Goal: Task Accomplishment & Management: Use online tool/utility

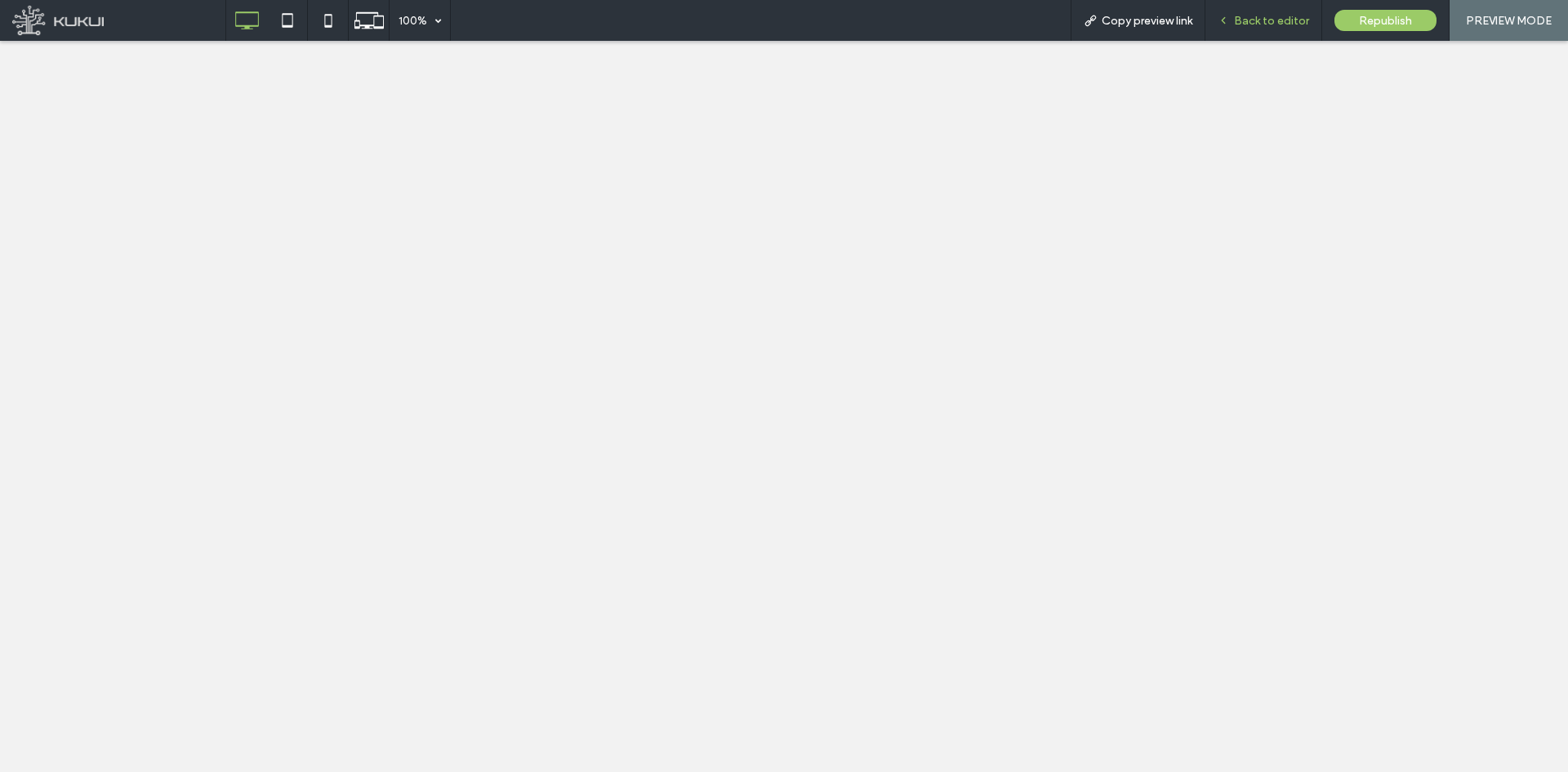
click at [1260, 14] on span "Back to editor" at bounding box center [1271, 20] width 75 height 14
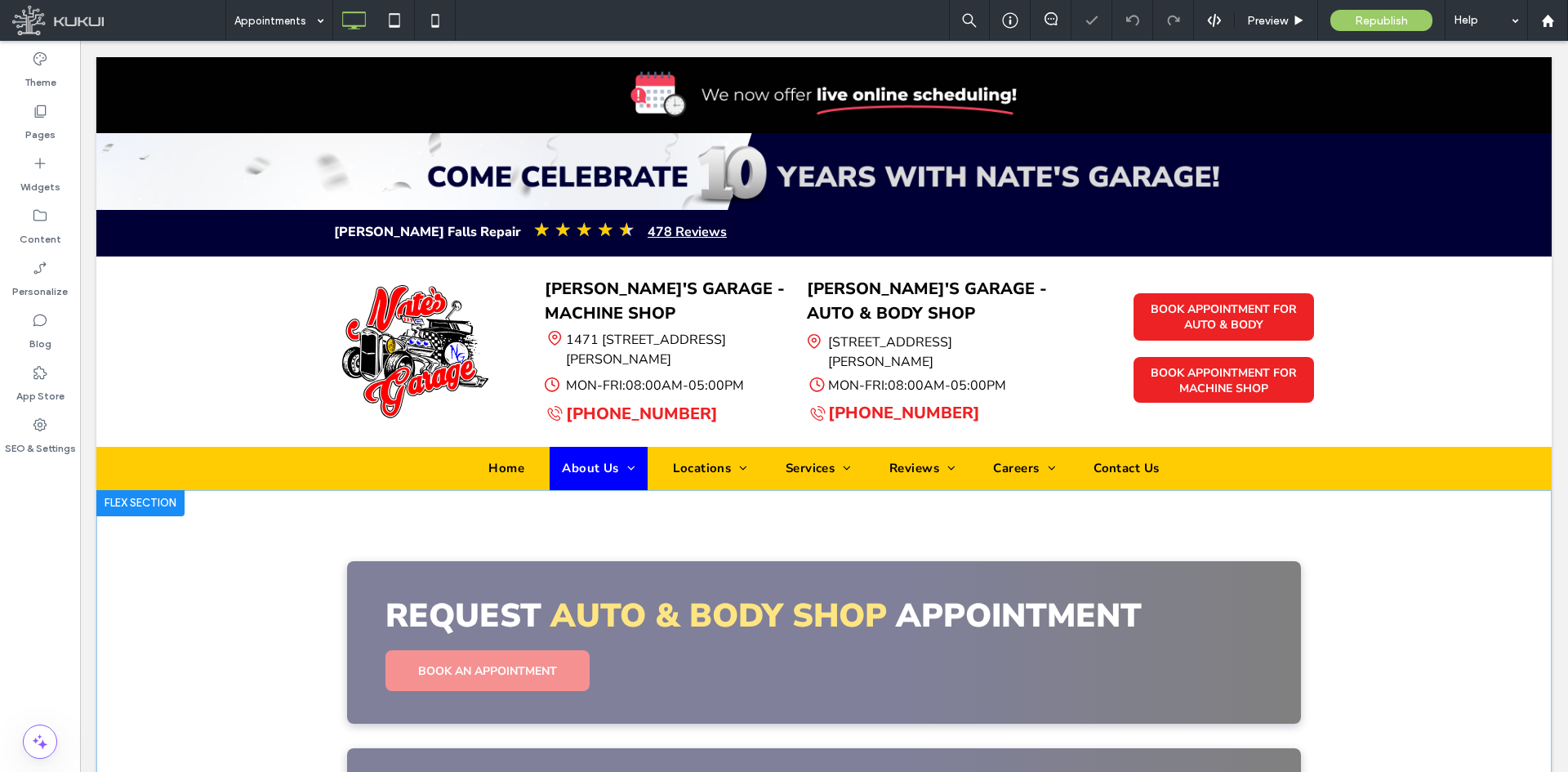
scroll to position [165, 0]
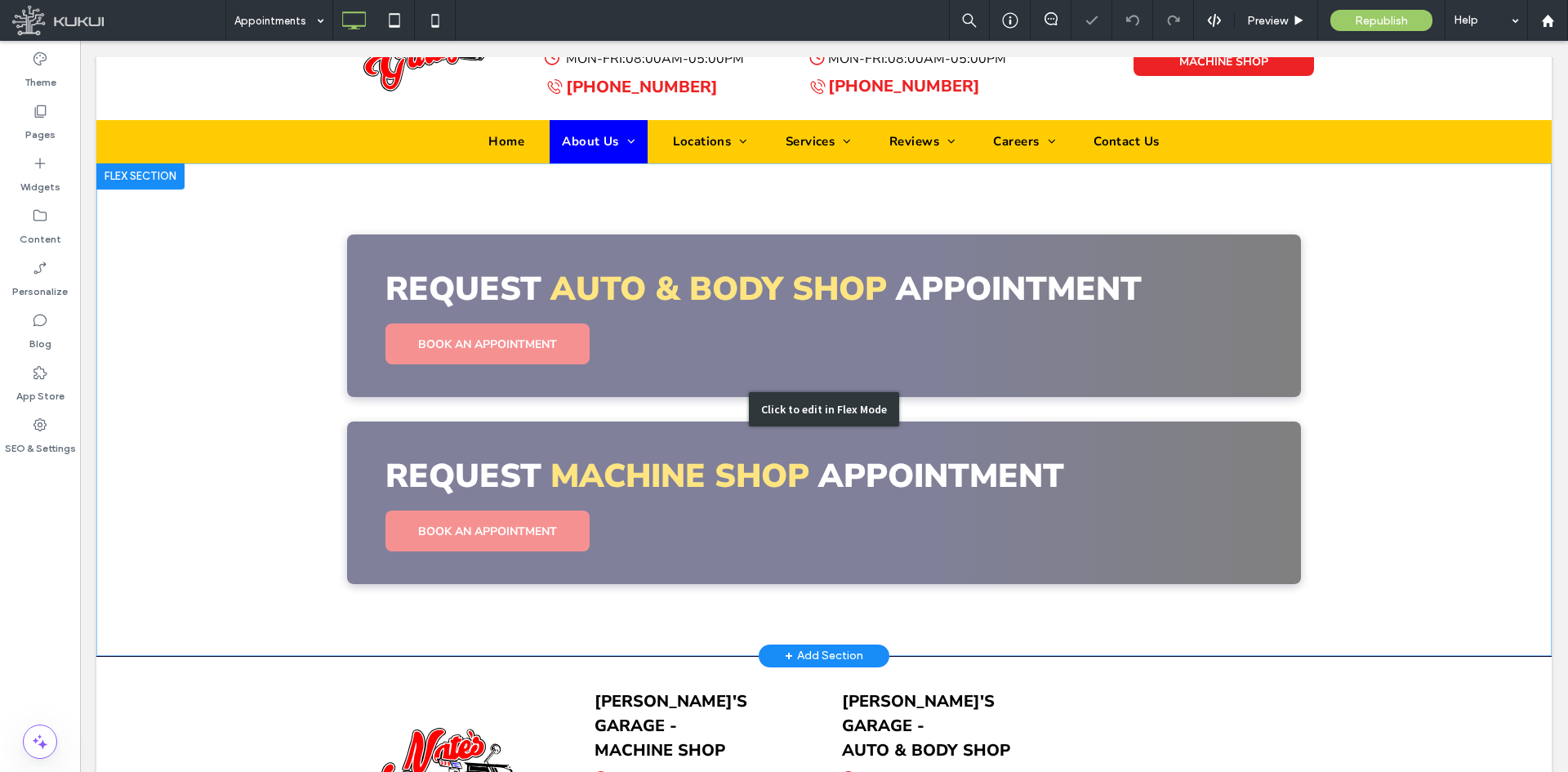
click at [494, 468] on div "Click to edit in Flex Mode" at bounding box center [824, 409] width 1455 height 493
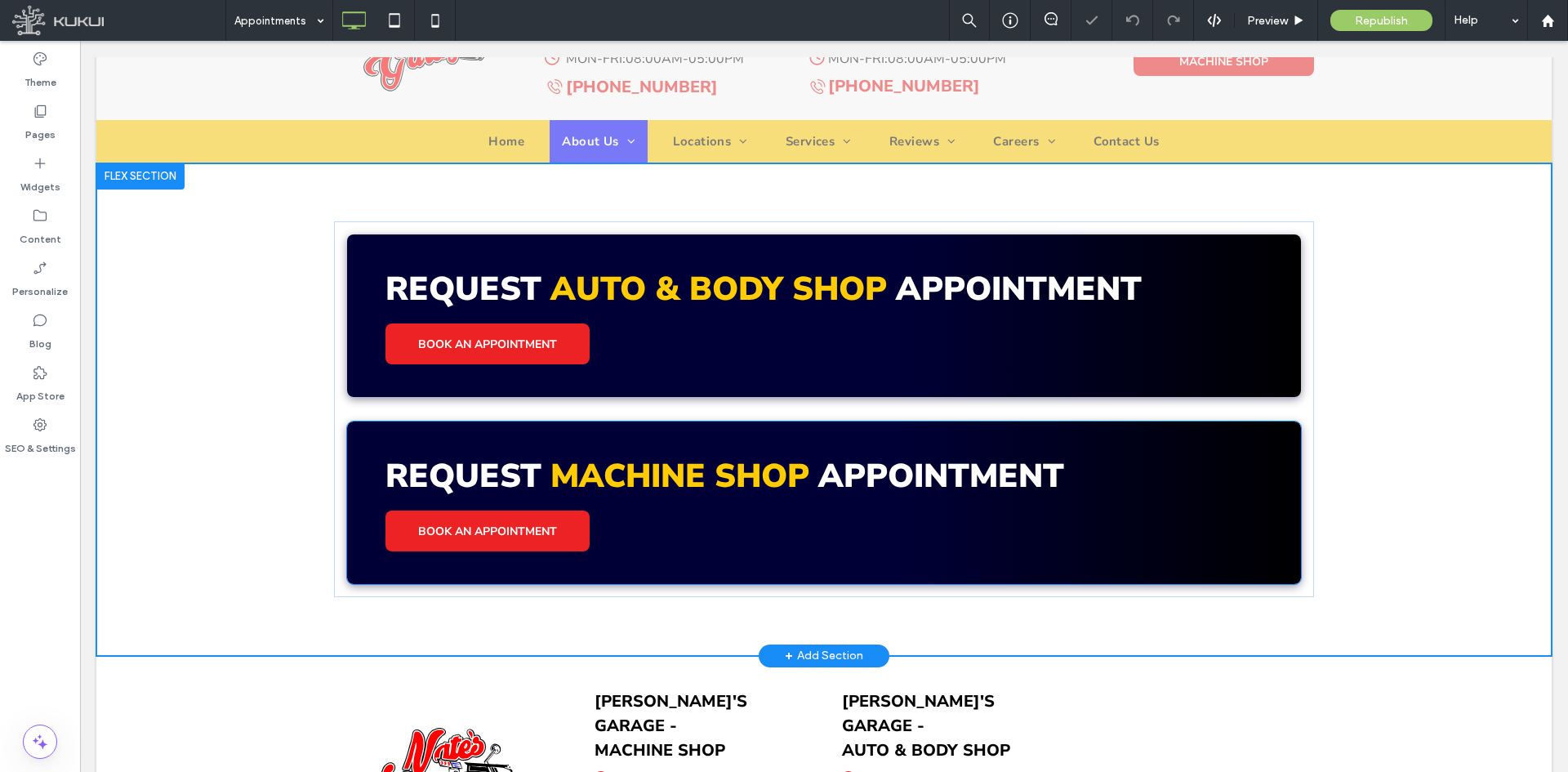
scroll to position [290, 0]
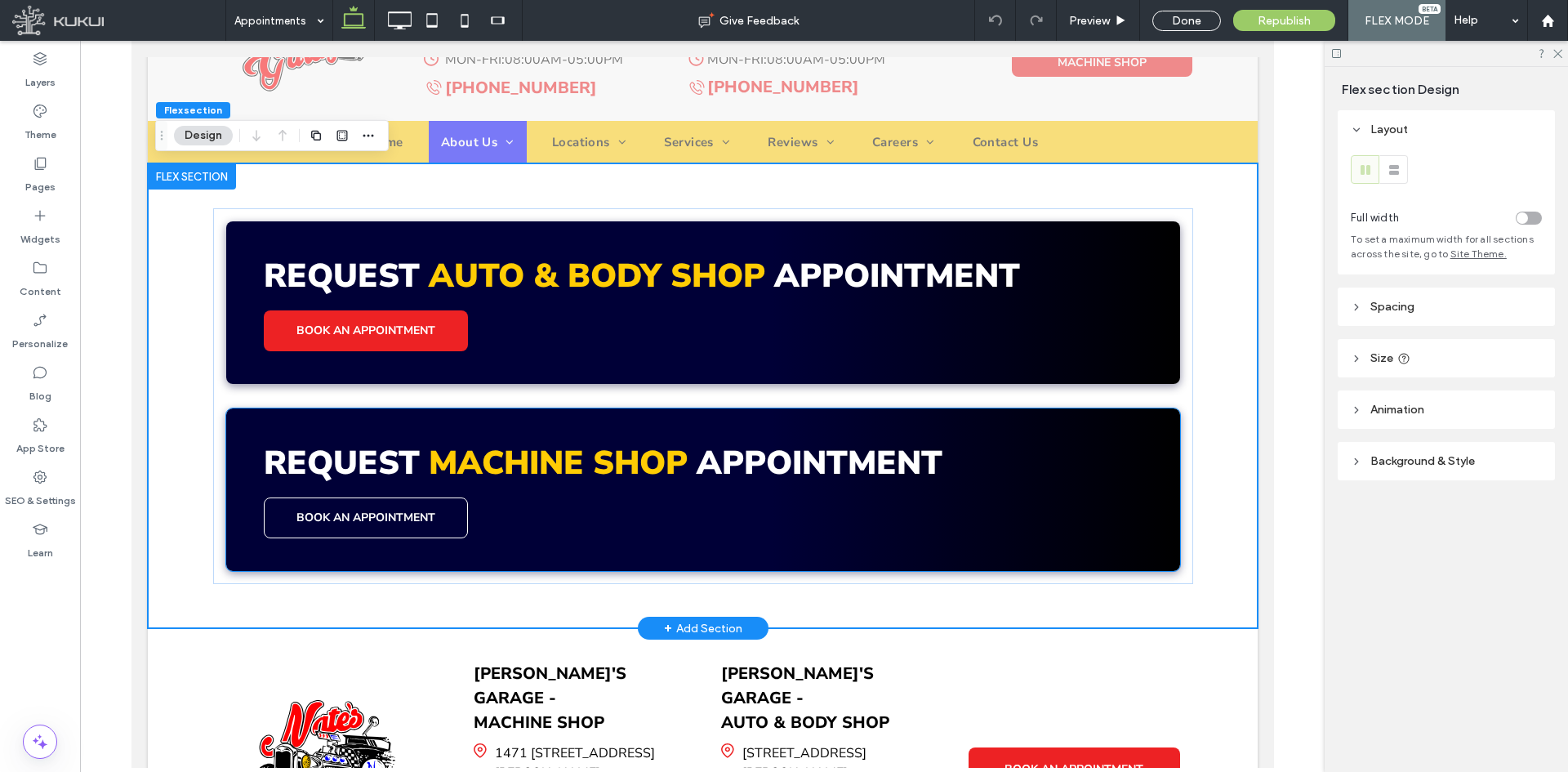
click at [458, 509] on link "BOOK AN APPOINTMENT" at bounding box center [364, 518] width 204 height 41
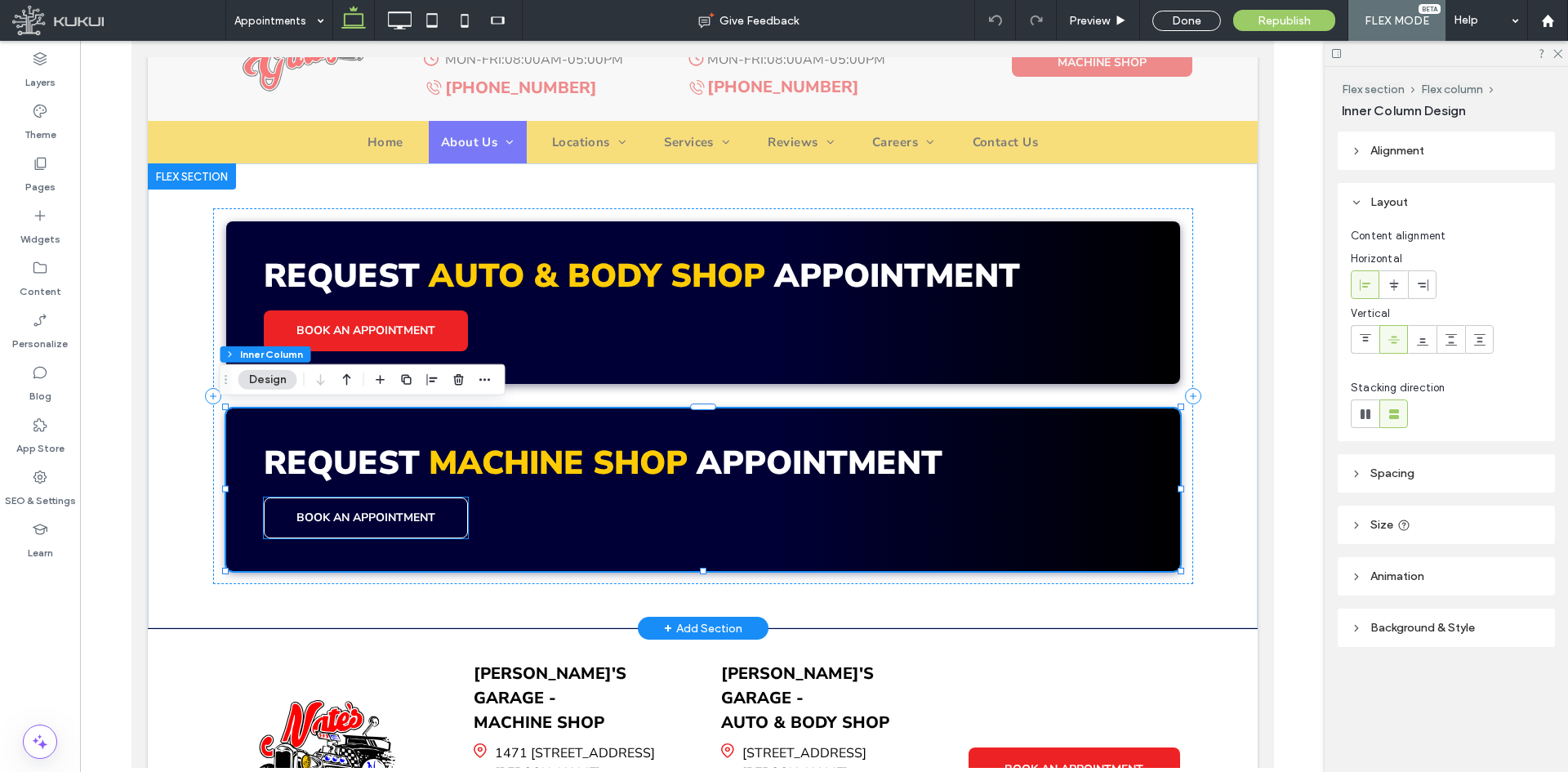
click at [437, 504] on link "BOOK AN APPOINTMENT" at bounding box center [364, 518] width 204 height 41
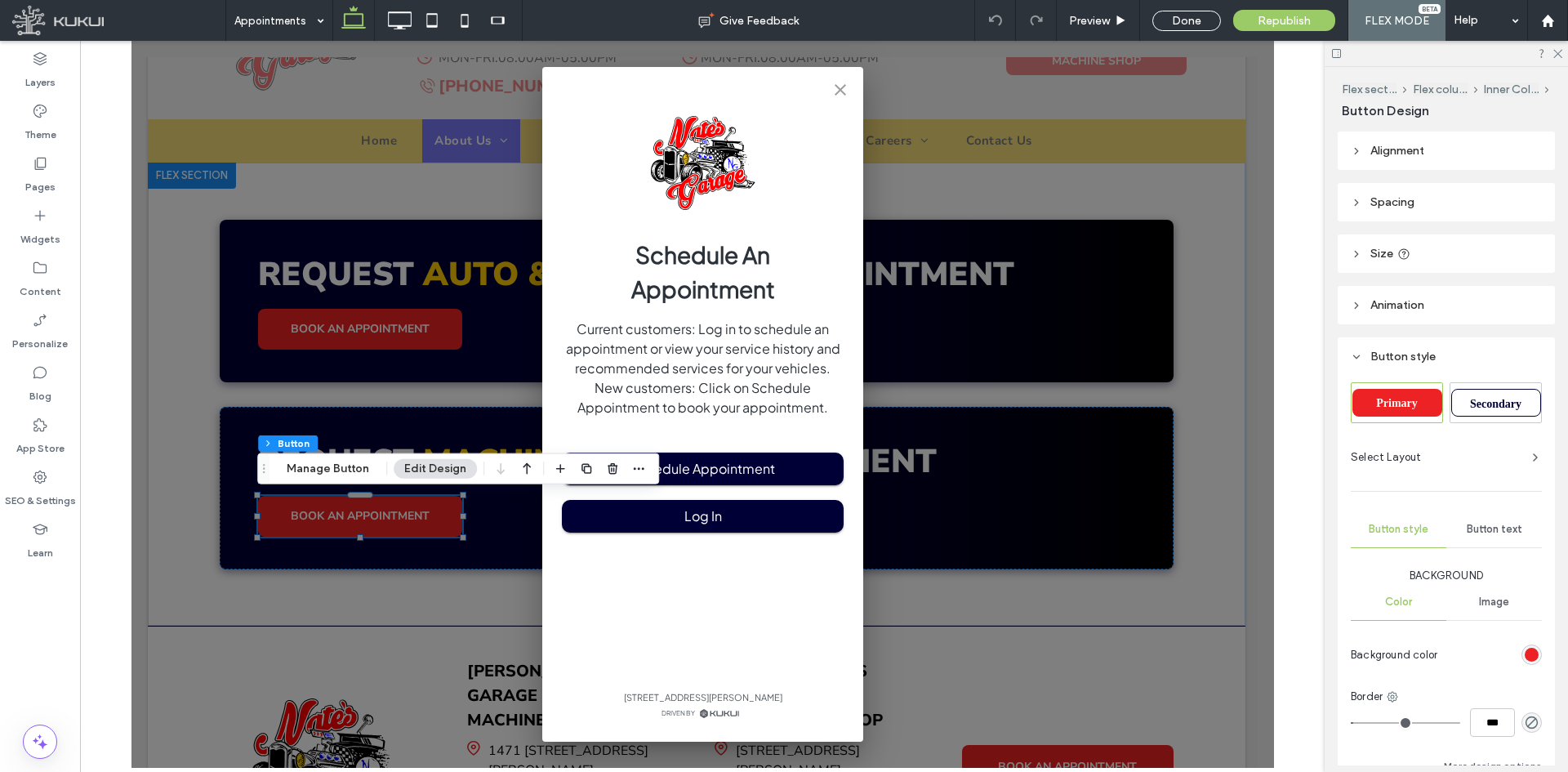
click at [842, 89] on icon "close" at bounding box center [839, 90] width 20 height 20
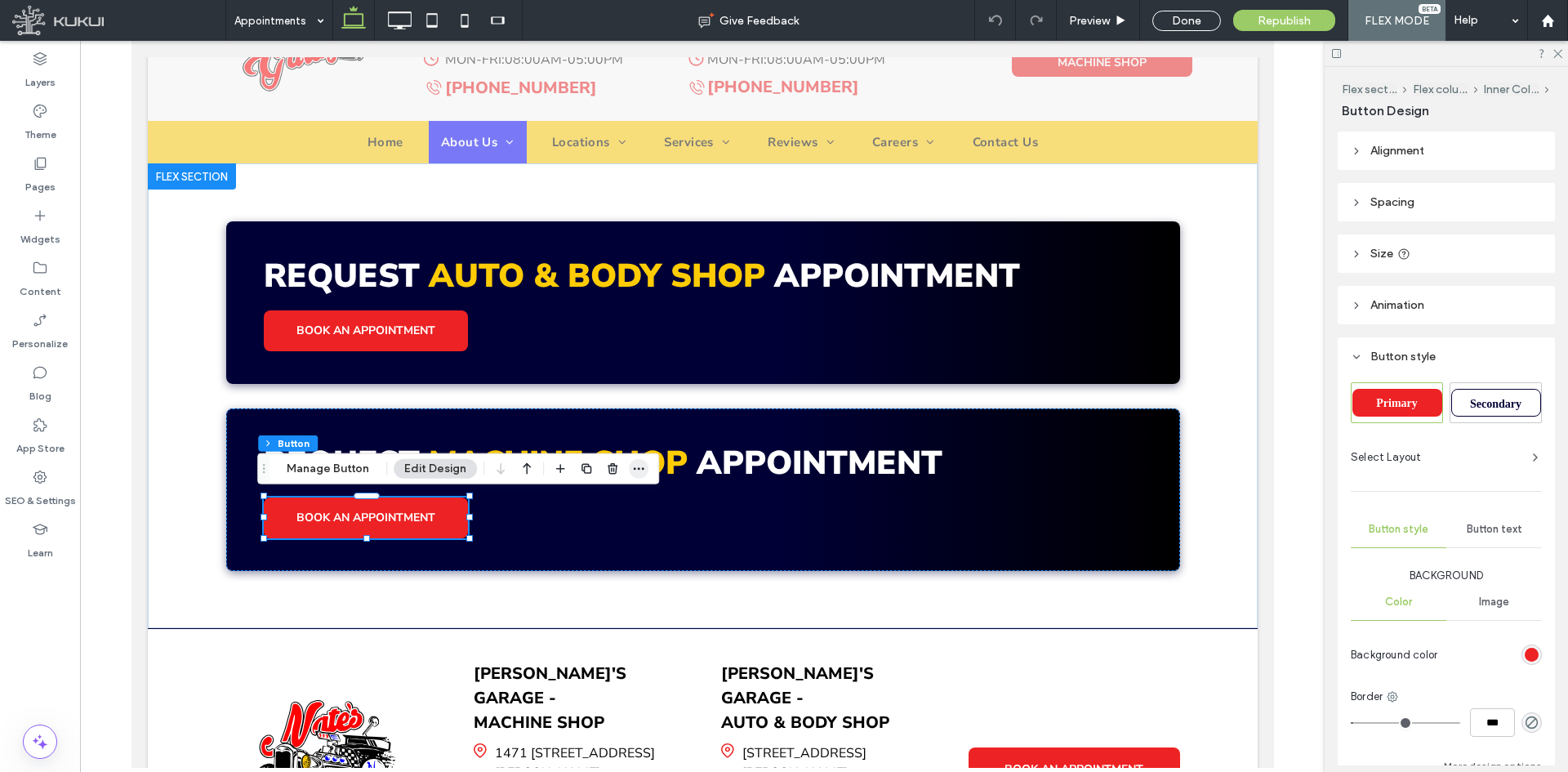
click at [641, 467] on icon "button" at bounding box center [638, 468] width 13 height 13
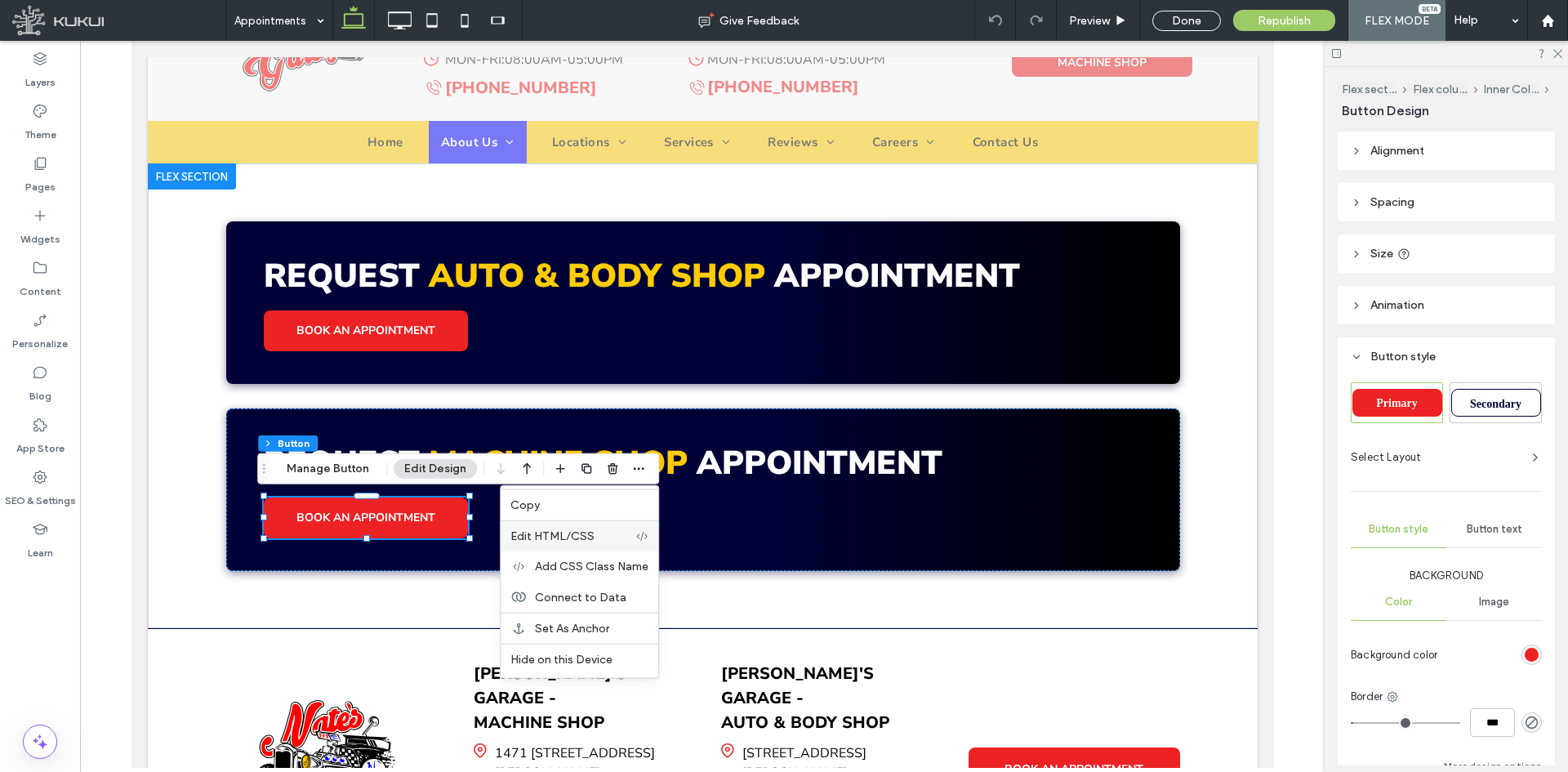
click at [579, 536] on span "Edit HTML/CSS" at bounding box center [552, 536] width 84 height 14
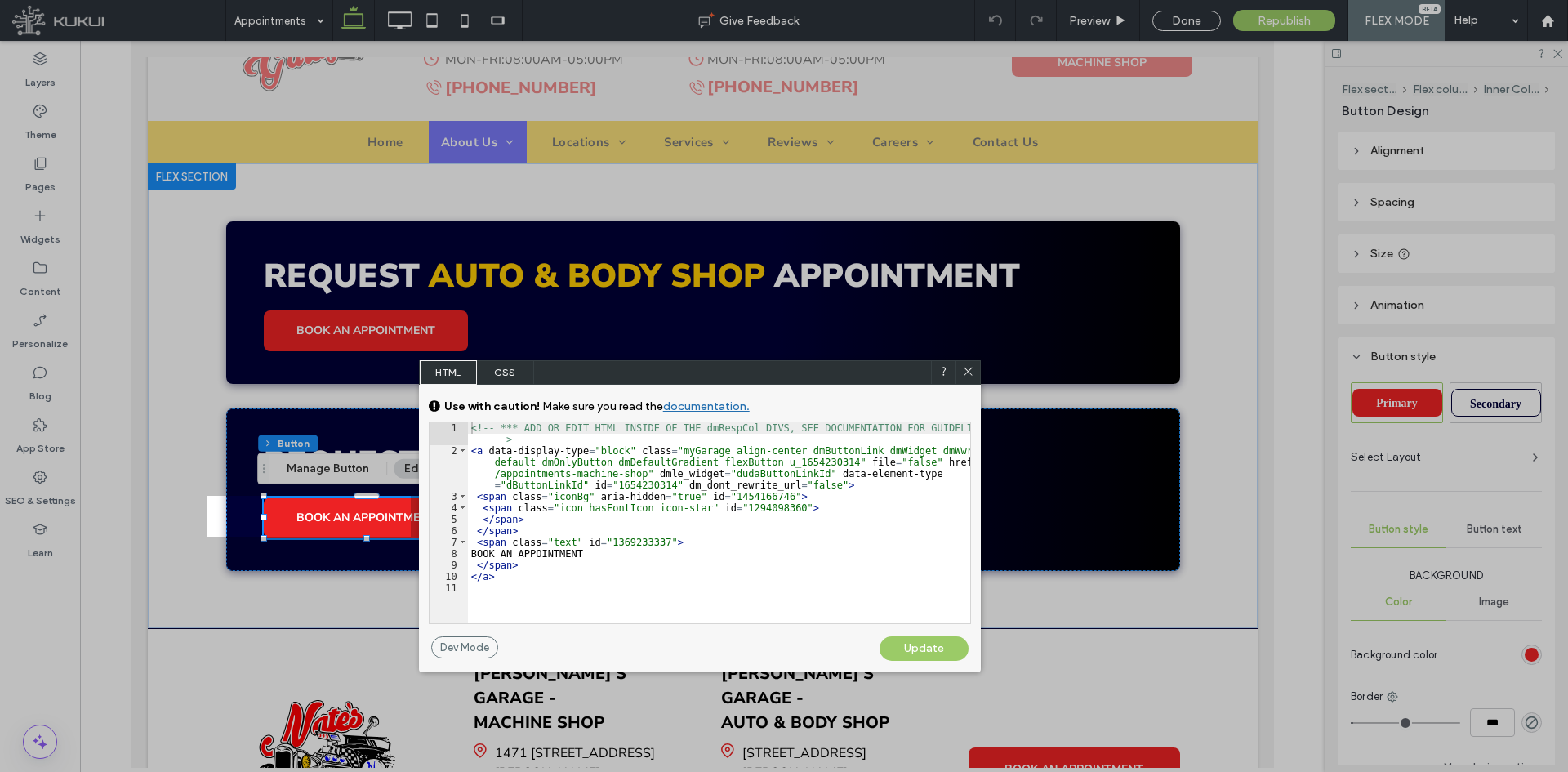
click at [695, 457] on div "<!-- *** ADD OR EDIT HTML INSIDE OF THE dmRespCol DIVS, SEE DOCUMENTATION FOR G…" at bounding box center [719, 540] width 503 height 235
click at [694, 450] on div "<!-- *** ADD OR EDIT HTML INSIDE OF THE dmRespCol DIVS, SEE DOCUMENTATION FOR G…" at bounding box center [719, 540] width 503 height 235
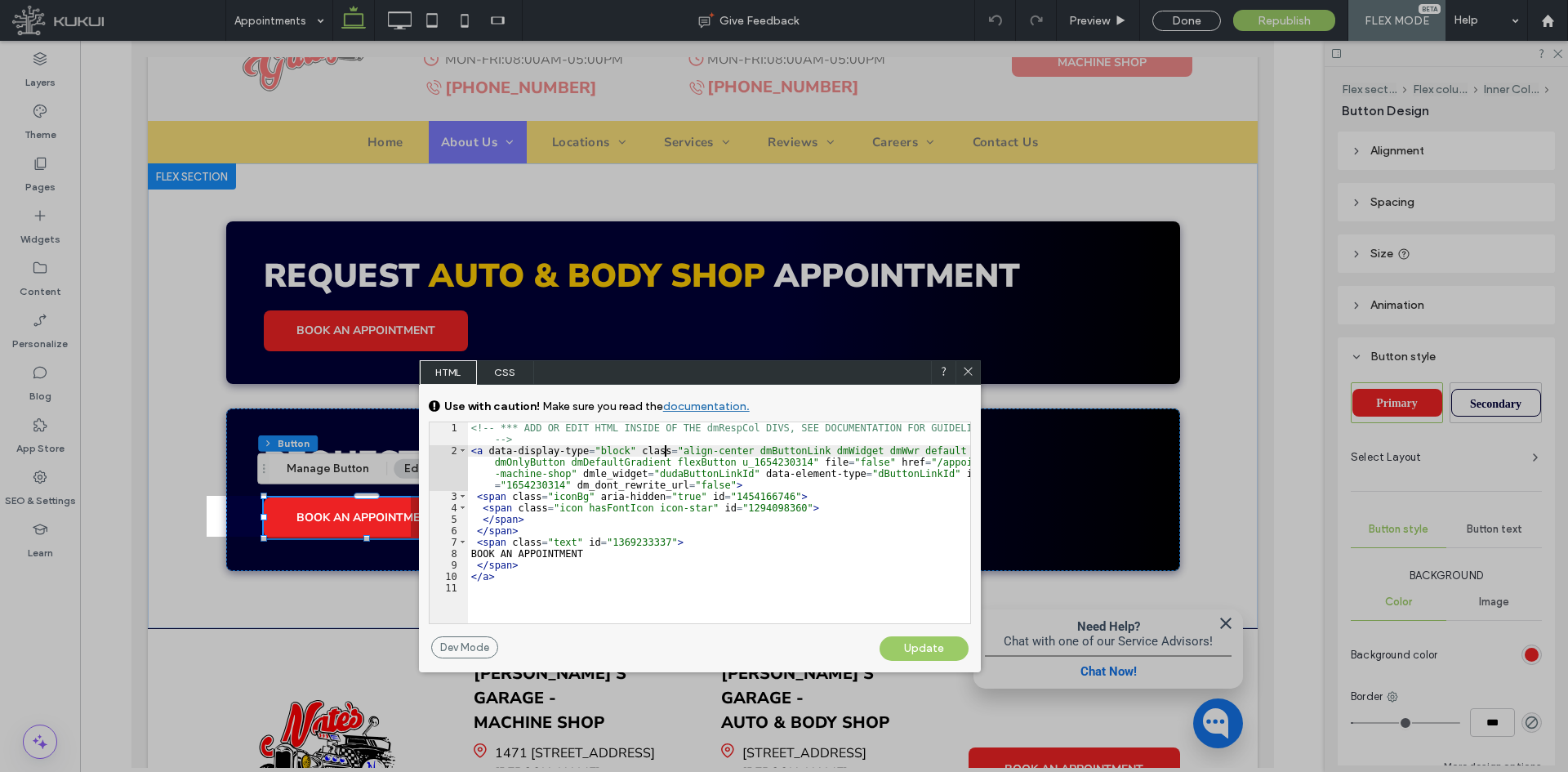
click at [921, 649] on div "Update" at bounding box center [923, 648] width 89 height 24
click at [971, 361] on div at bounding box center [967, 372] width 24 height 24
click at [963, 370] on icon at bounding box center [968, 371] width 13 height 13
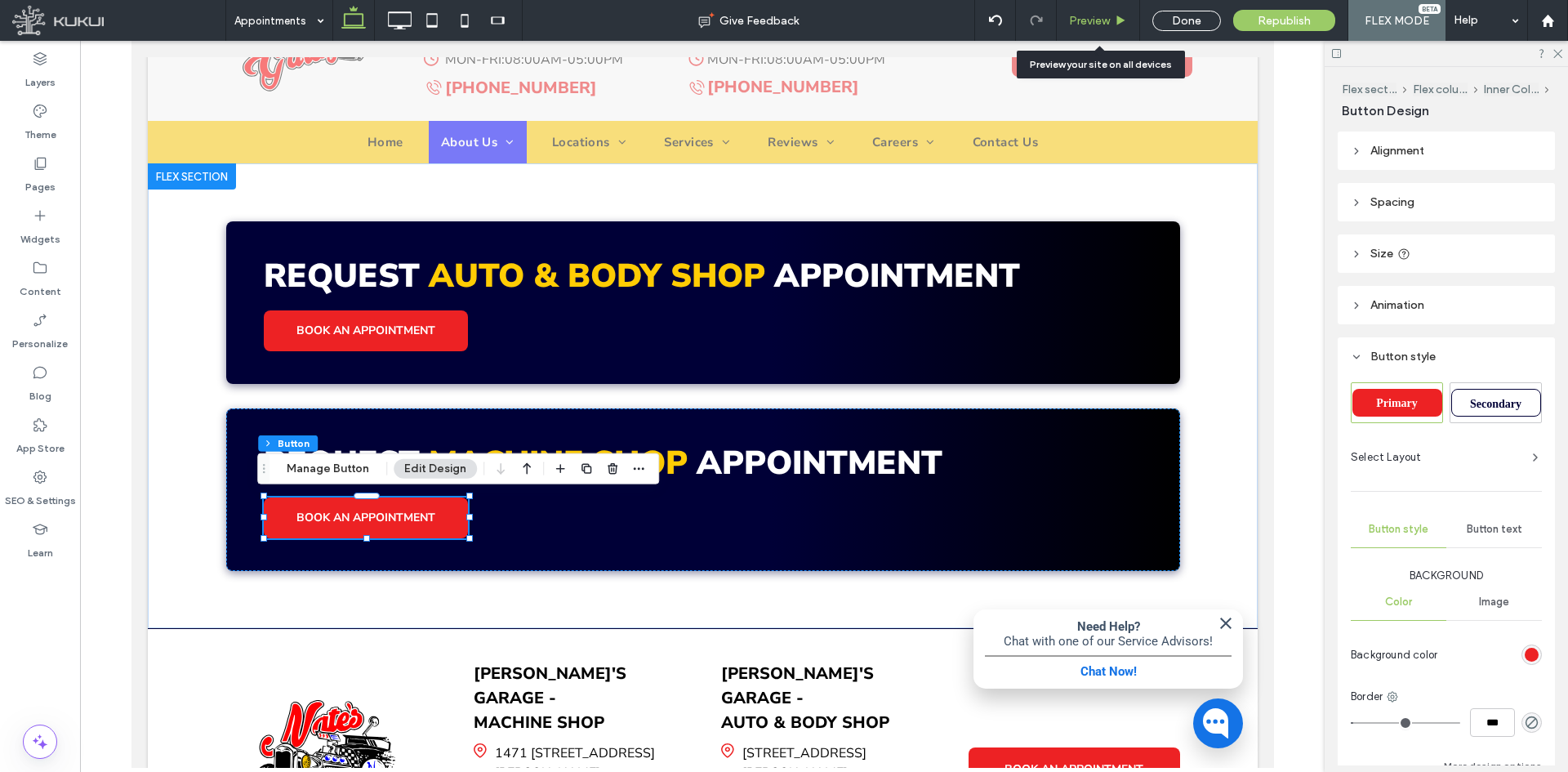
click at [1088, 29] on div "Preview" at bounding box center [1098, 20] width 83 height 41
click at [1091, 22] on span "Preview" at bounding box center [1090, 20] width 41 height 14
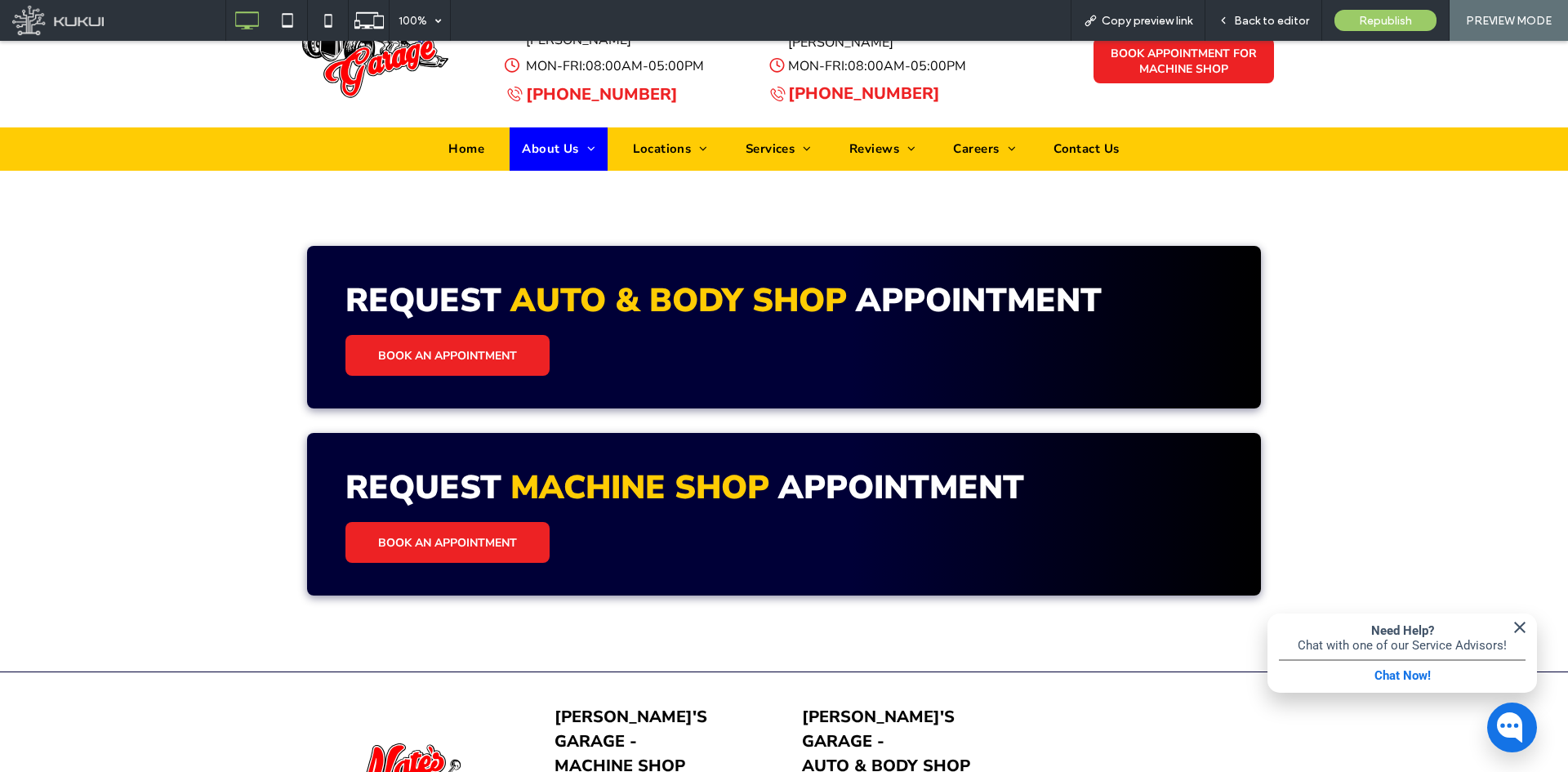
scroll to position [323, 0]
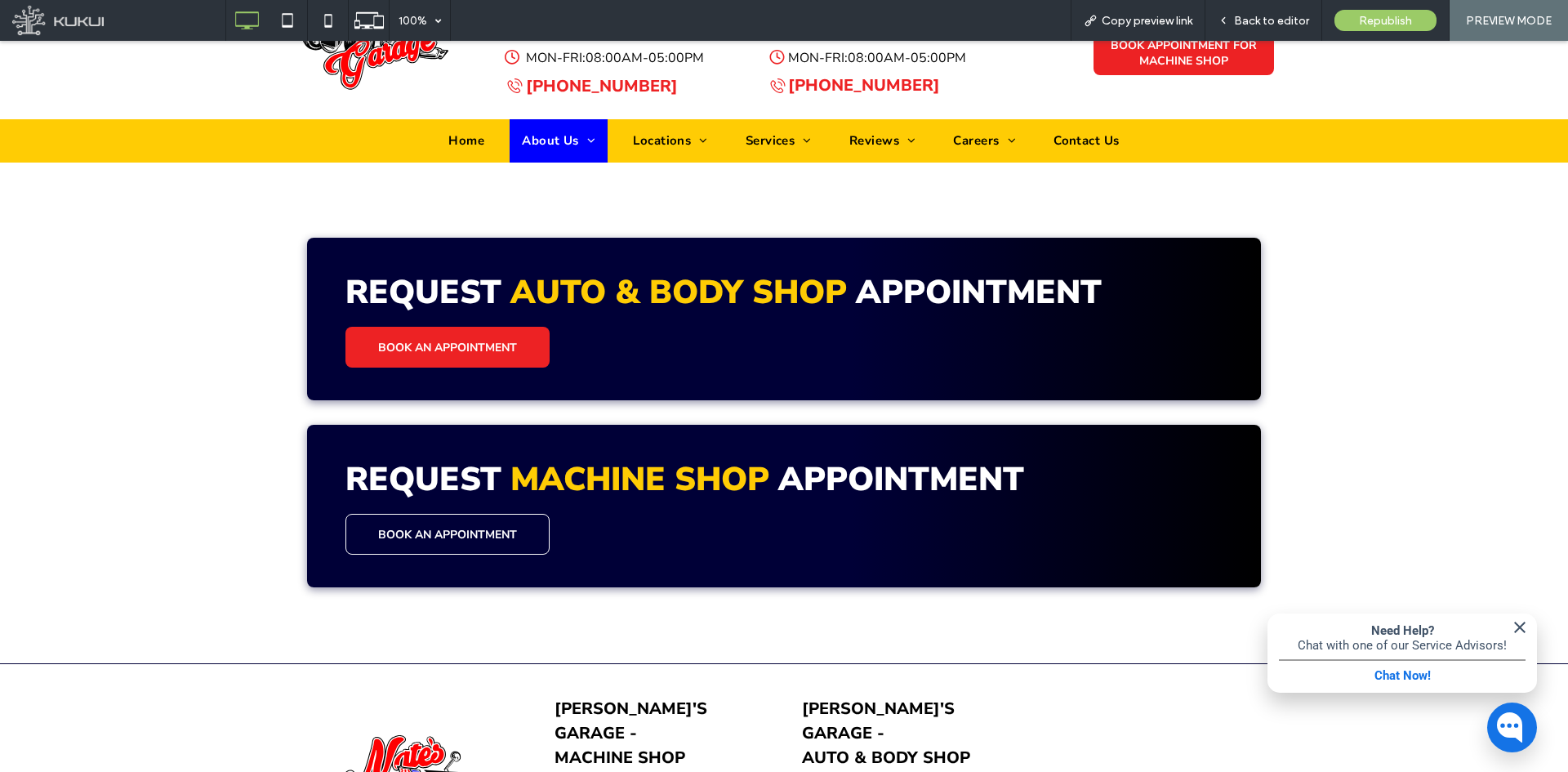
click at [382, 520] on link "BOOK AN APPOINTMENT" at bounding box center [447, 534] width 204 height 41
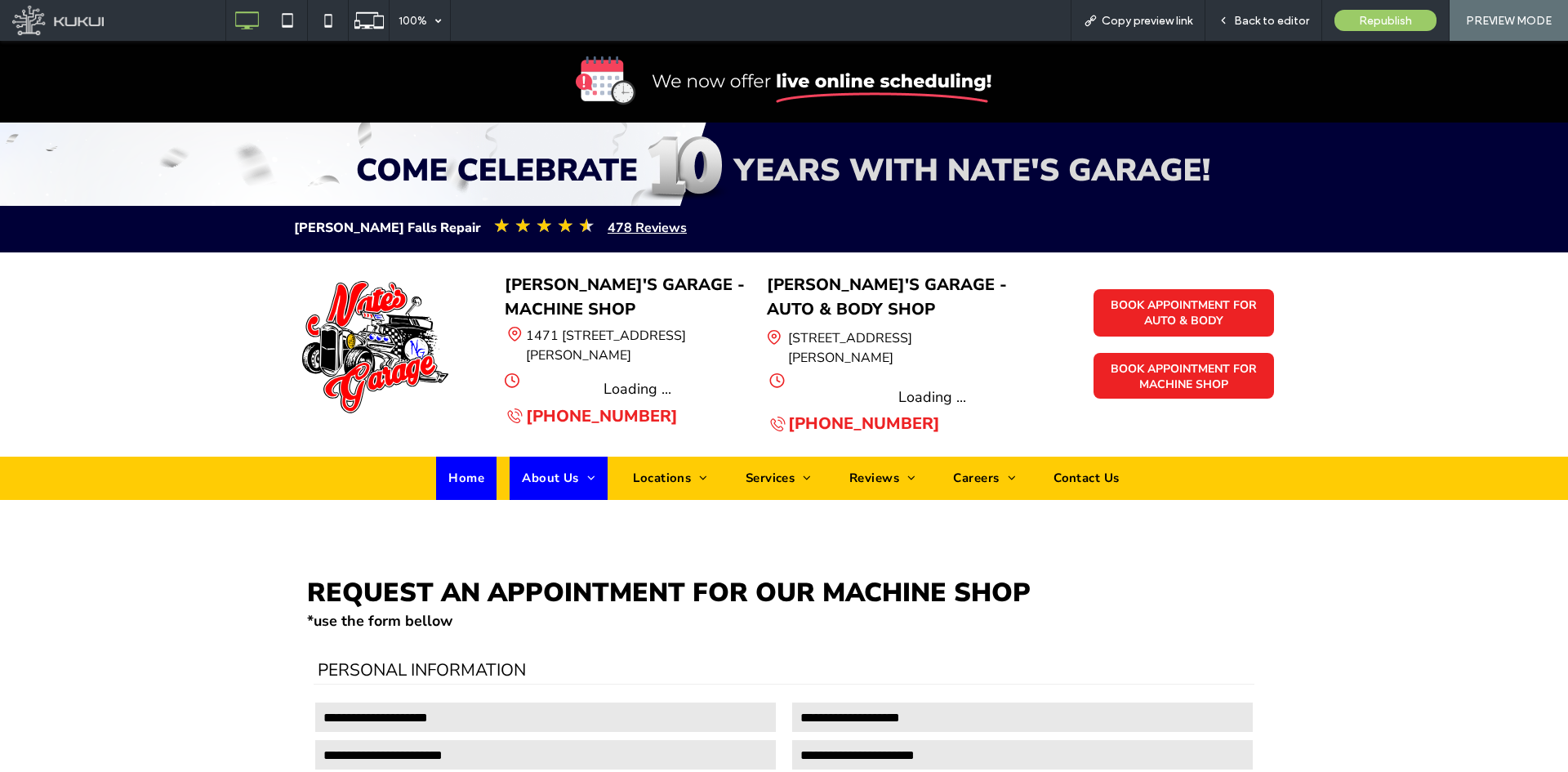
drag, startPoint x: 470, startPoint y: 473, endPoint x: 468, endPoint y: 513, distance: 40.0
click at [470, 473] on span "Home" at bounding box center [465, 477] width 36 height 19
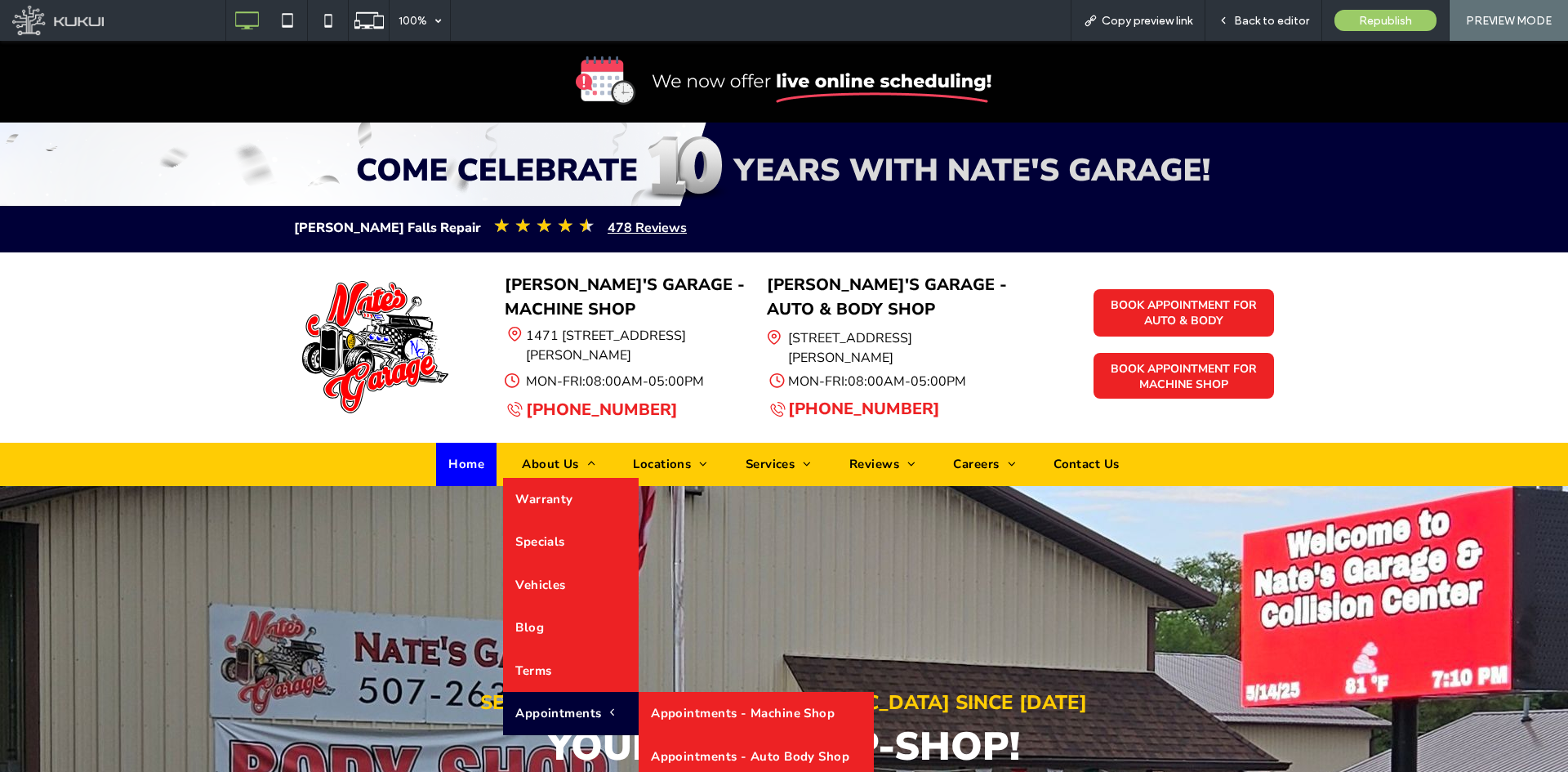
click at [524, 696] on link "Appointments" at bounding box center [571, 713] width 136 height 43
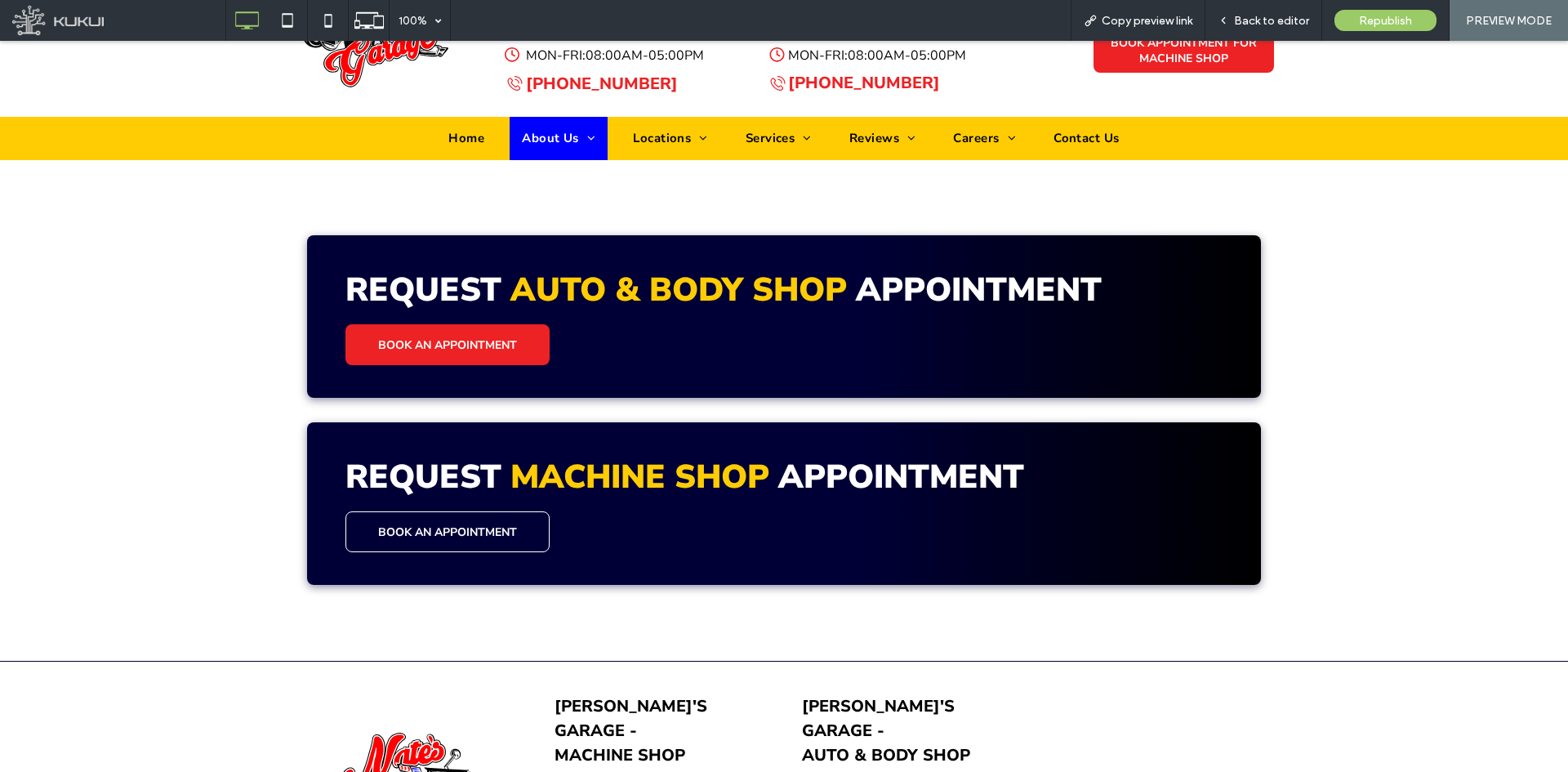
scroll to position [327, 0]
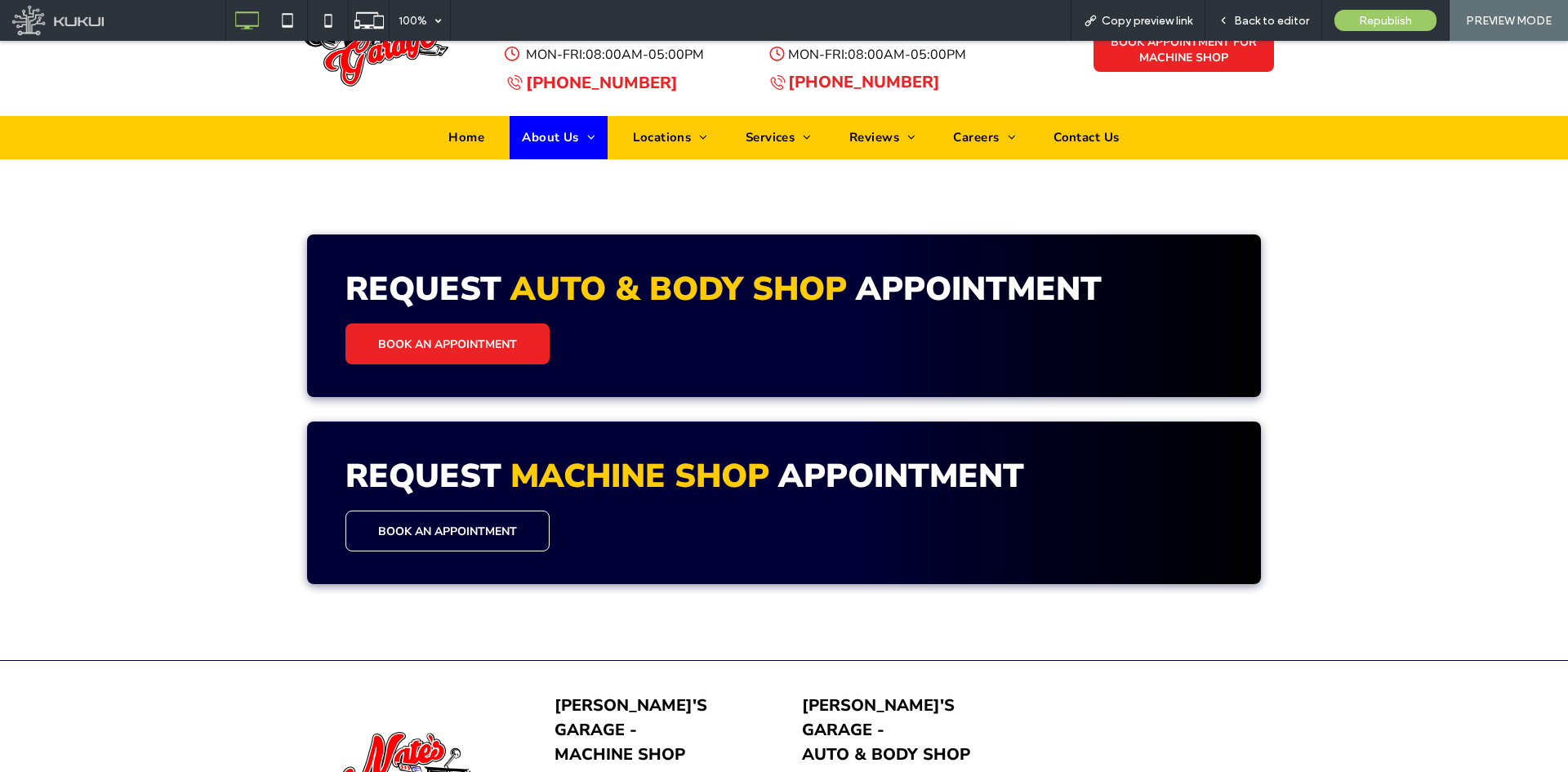
click at [406, 536] on span "BOOK AN APPOINTMENT" at bounding box center [447, 531] width 139 height 16
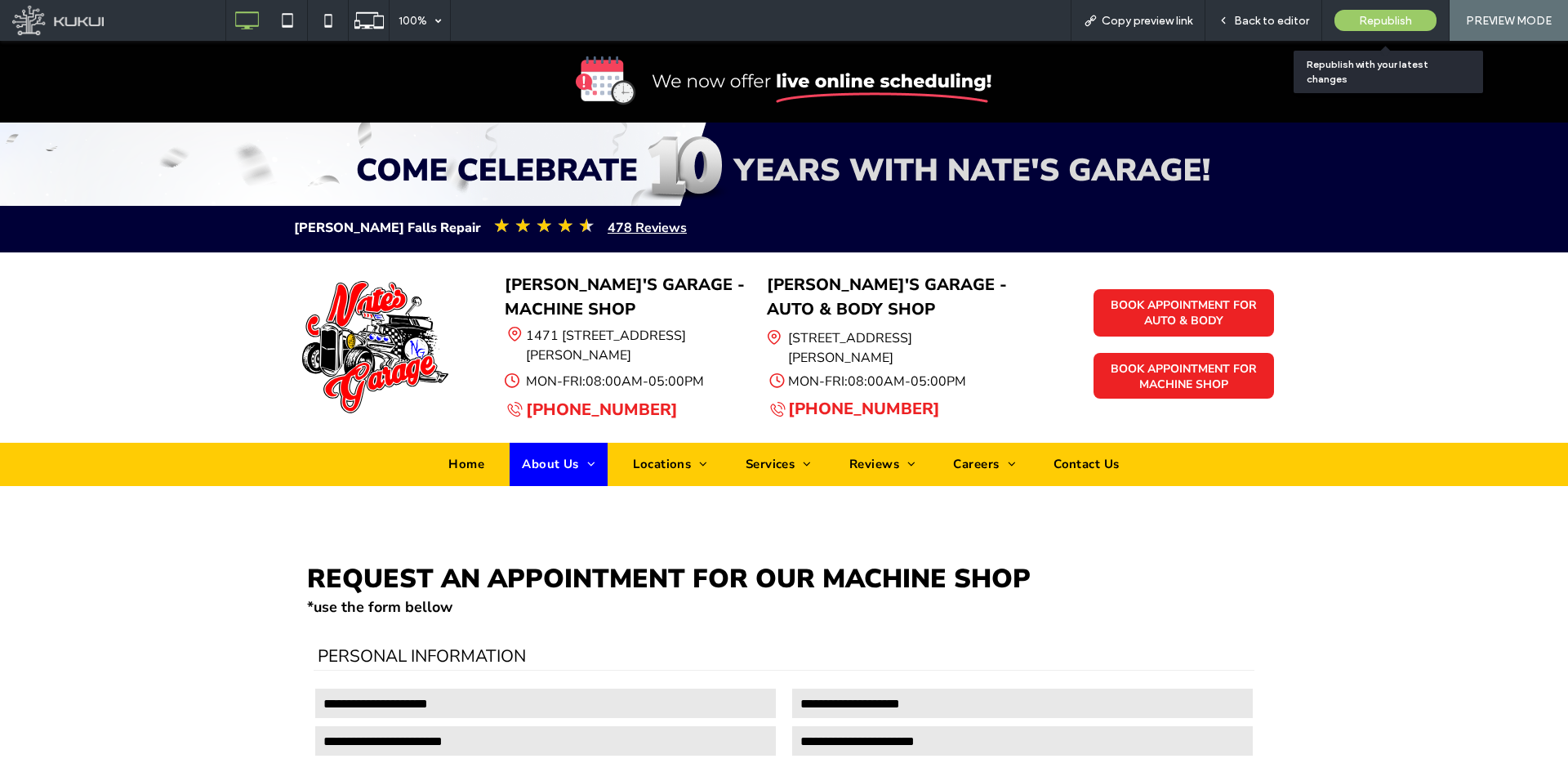
click at [1387, 3] on div "Republish" at bounding box center [1386, 20] width 102 height 41
click at [1387, 8] on div "Republish" at bounding box center [1386, 20] width 102 height 41
click at [1365, 20] on span "Republish" at bounding box center [1386, 20] width 53 height 14
